Goal: Information Seeking & Learning: Learn about a topic

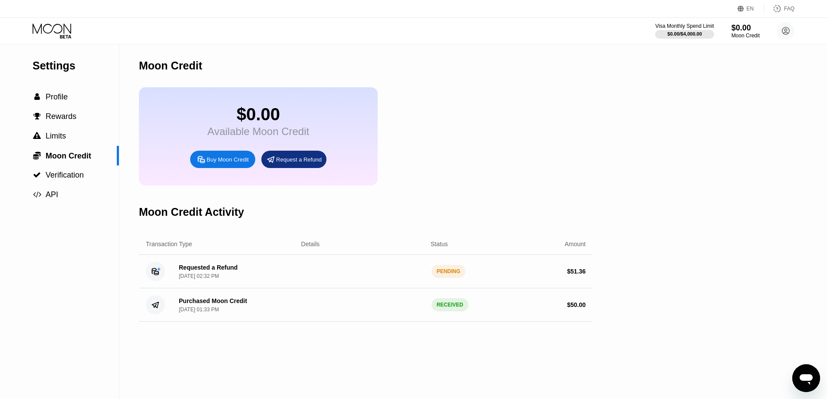
click at [577, 157] on div "$0.00 Available Moon Credit Buy Moon Credit Request a Refund" at bounding box center [365, 136] width 453 height 98
